Goal: Find specific page/section: Find specific page/section

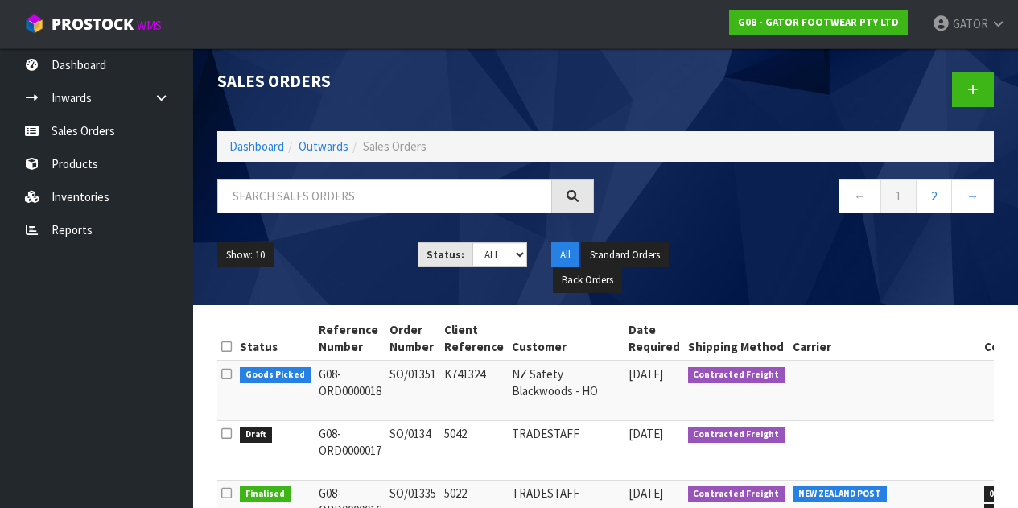
scroll to position [147, 0]
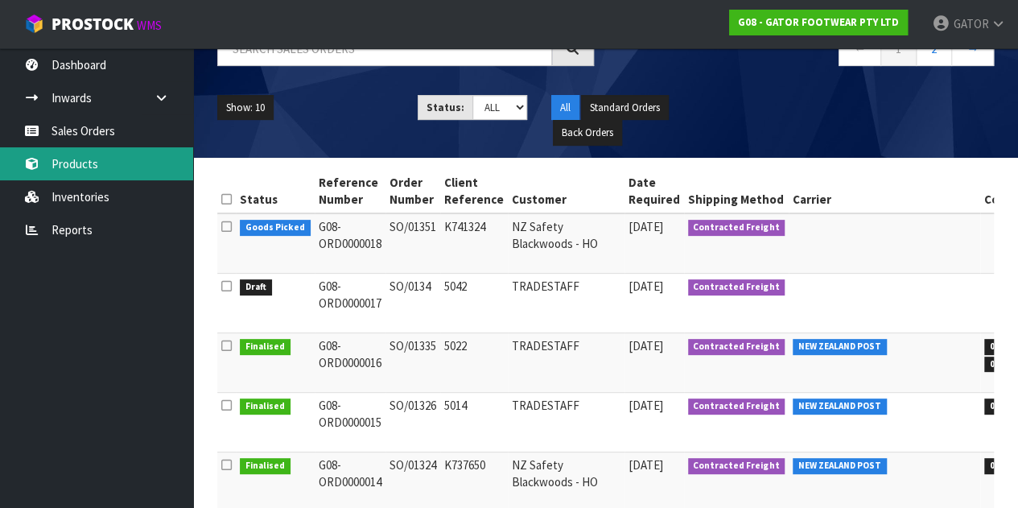
click at [103, 168] on link "Products" at bounding box center [96, 163] width 193 height 33
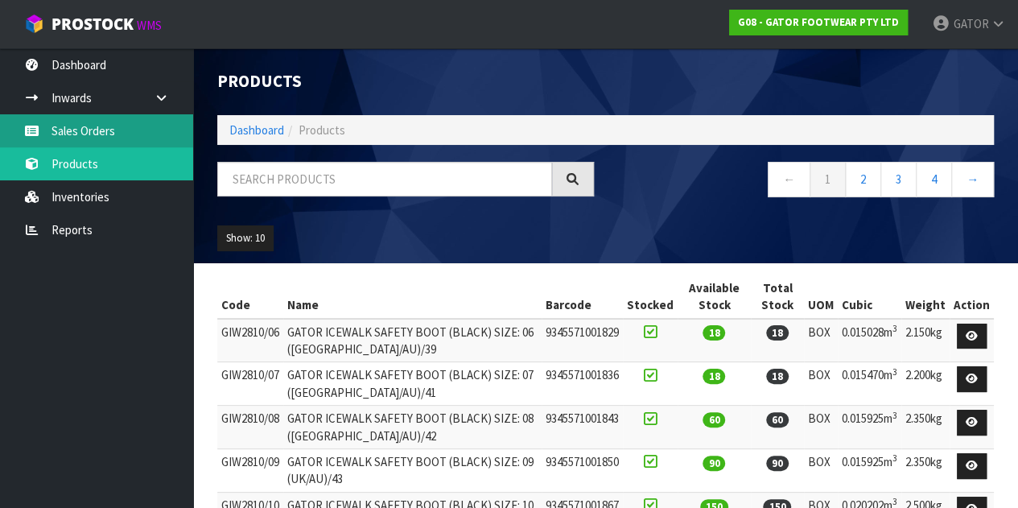
click at [109, 128] on link "Sales Orders" at bounding box center [96, 130] width 193 height 33
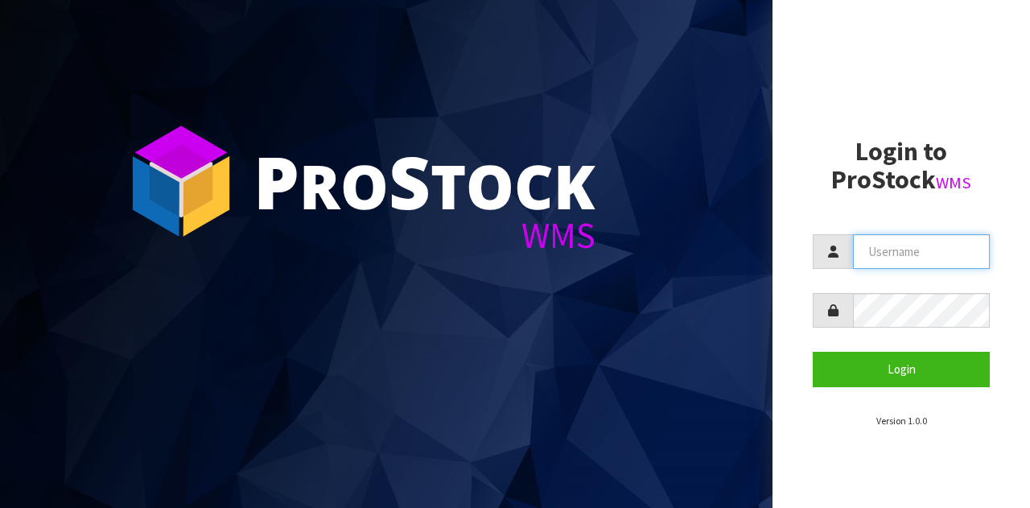
click at [896, 250] on input "text" at bounding box center [921, 251] width 137 height 35
type input "GATOR"
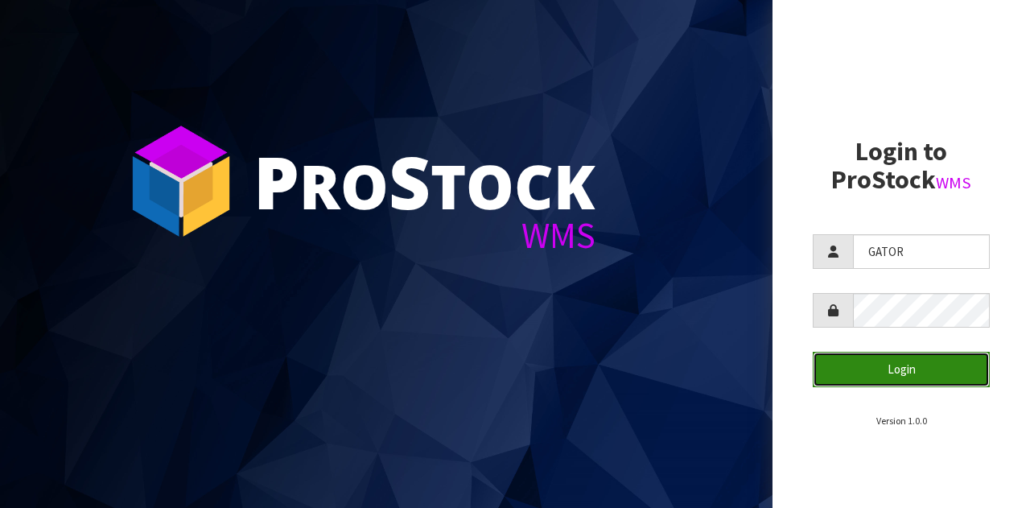
click at [895, 360] on button "Login" at bounding box center [901, 369] width 177 height 35
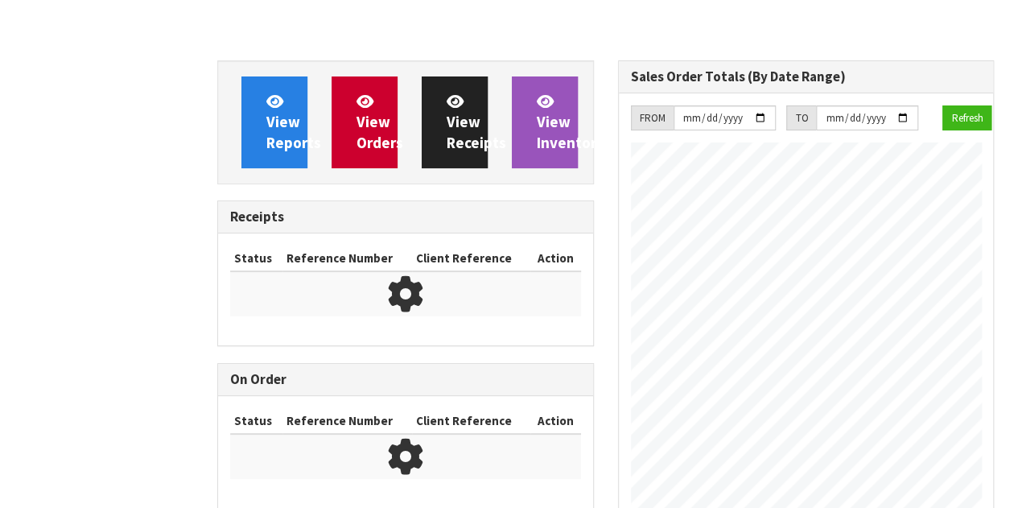
scroll to position [906, 400]
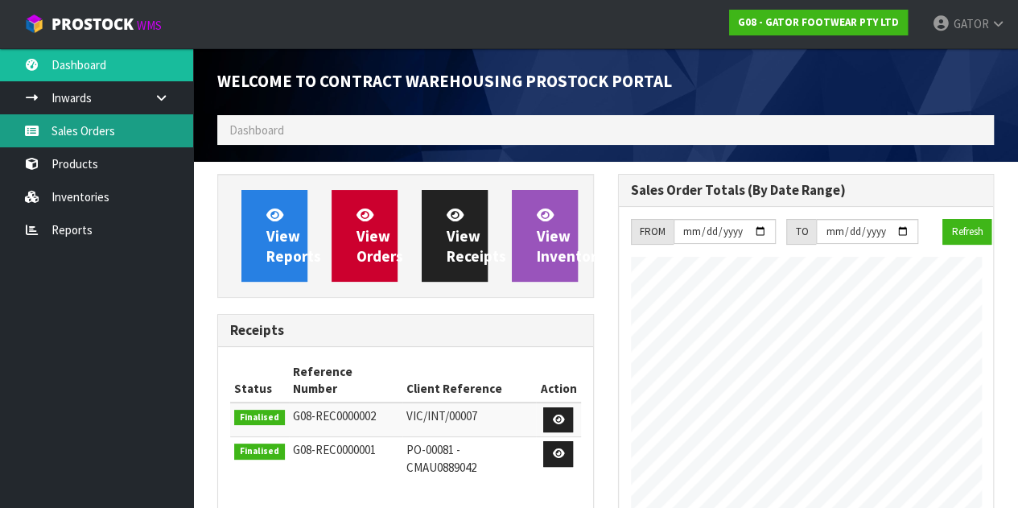
click at [109, 141] on link "Sales Orders" at bounding box center [96, 130] width 193 height 33
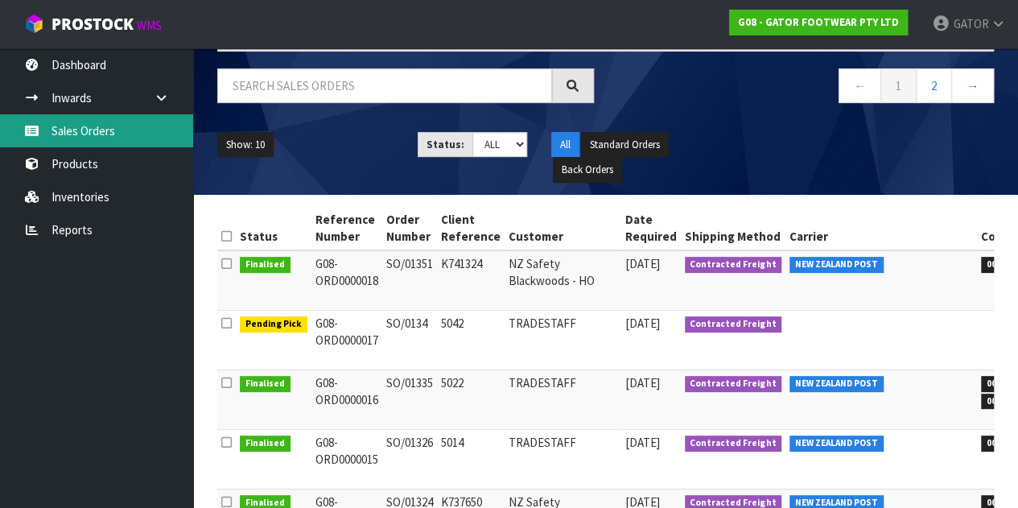
scroll to position [109, 0]
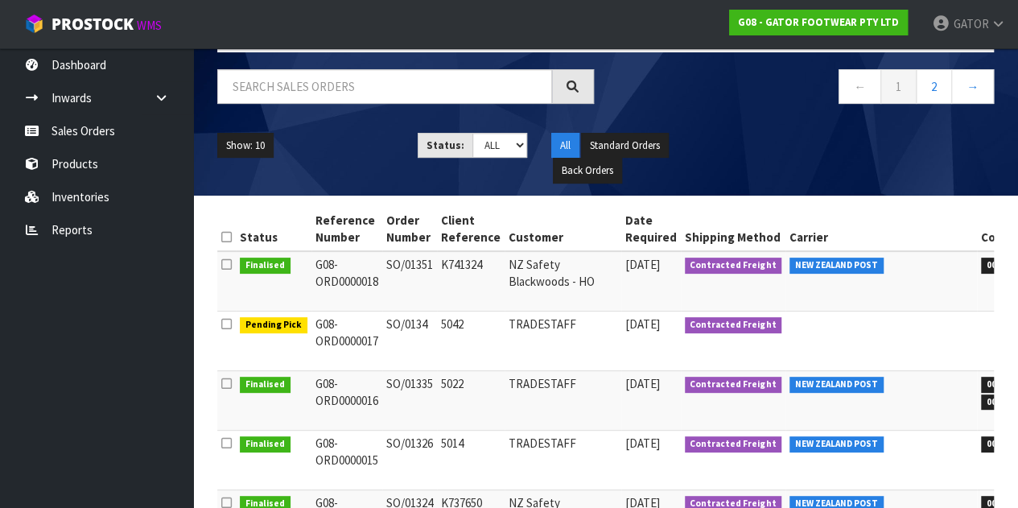
click at [981, 261] on span "00894210392603818626" at bounding box center [1035, 266] width 108 height 16
copy span "00894210392603818626"
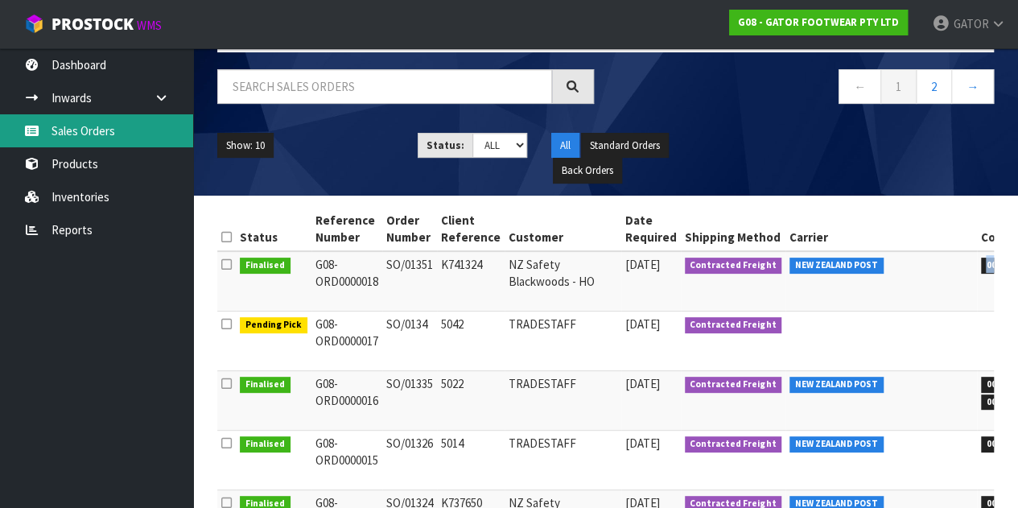
click at [103, 127] on link "Sales Orders" at bounding box center [96, 130] width 193 height 33
